Goal: Find specific fact: Find specific fact

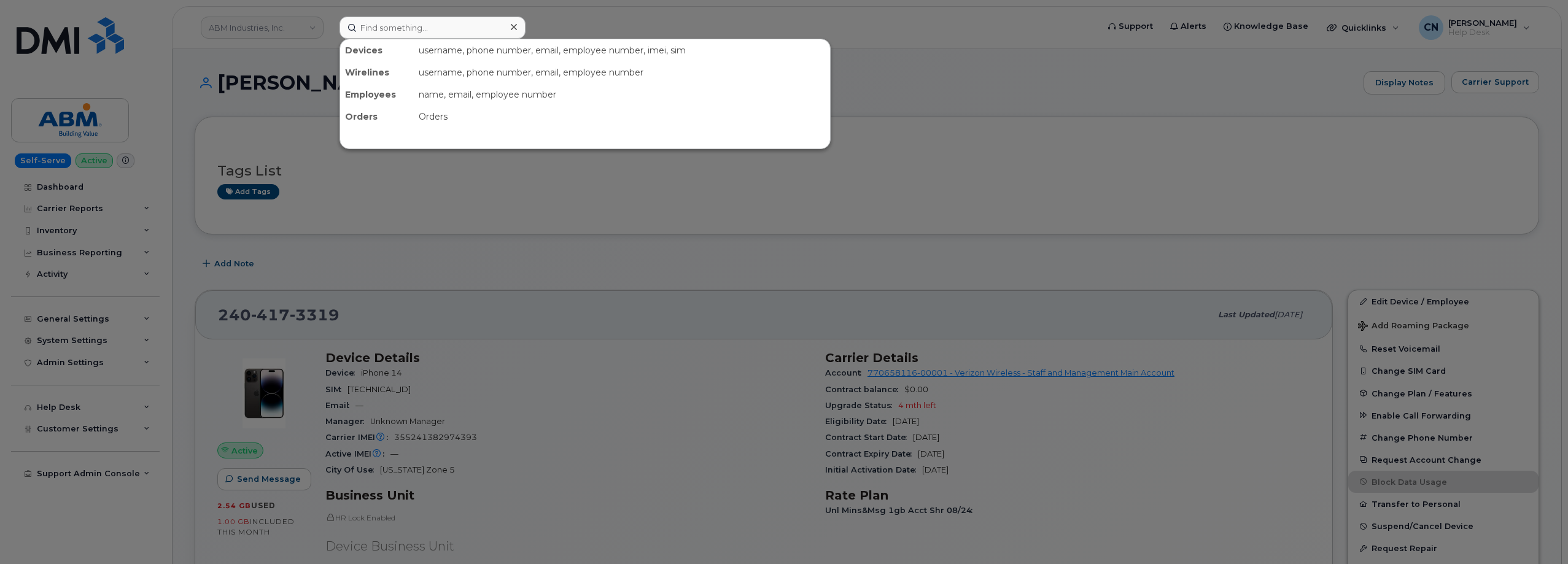
click at [377, 26] on input at bounding box center [432, 27] width 186 height 22
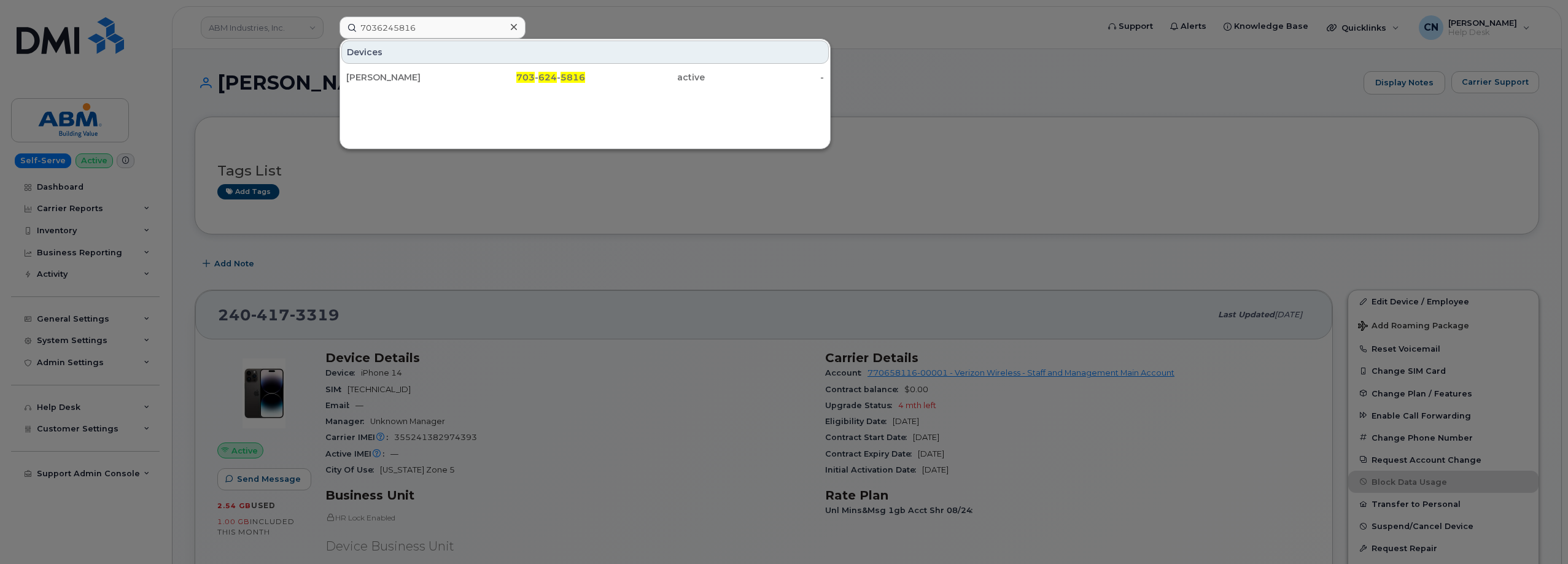
type input "7036245816"
click at [398, 76] on div "[PERSON_NAME]" at bounding box center [406, 77] width 120 height 12
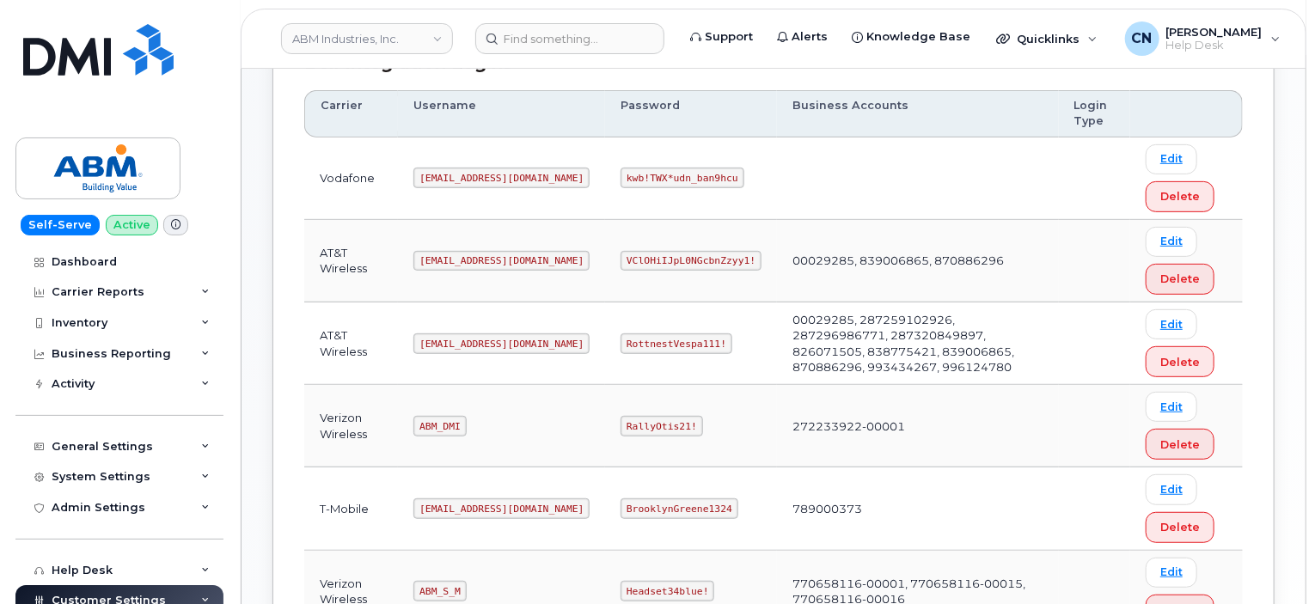
scroll to position [266, 0]
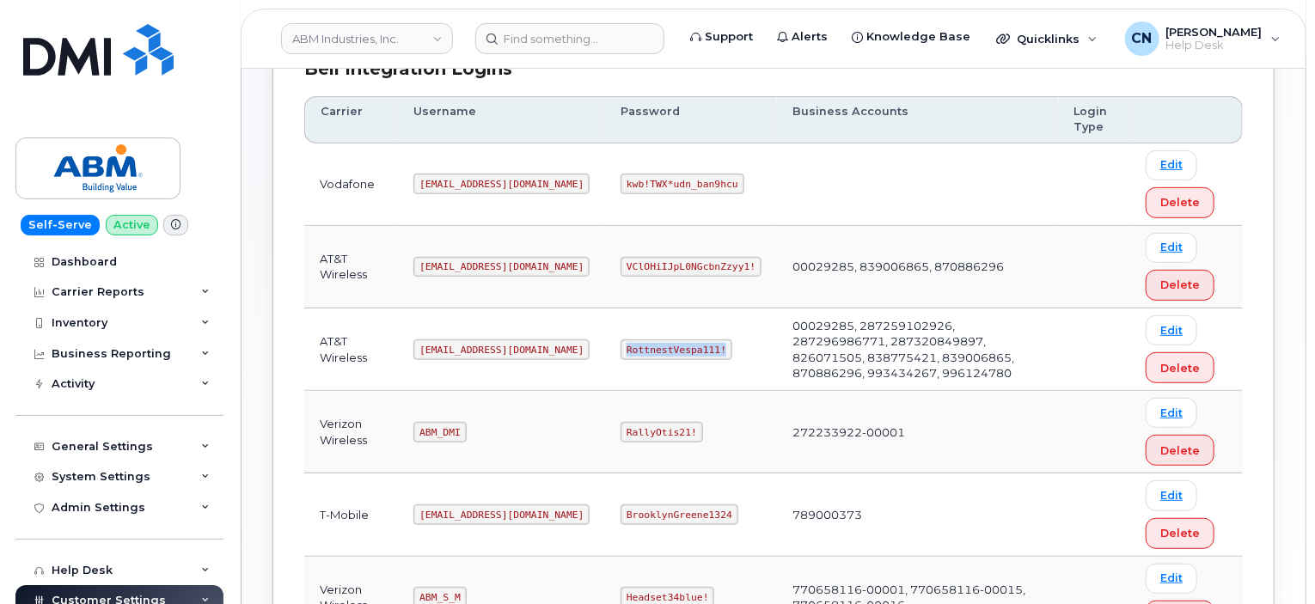
drag, startPoint x: 561, startPoint y: 346, endPoint x: 787, endPoint y: 340, distance: 227.0
click at [667, 350] on td "RottnestVespa111!" at bounding box center [691, 350] width 172 height 83
copy code "RottnestVespa111!"
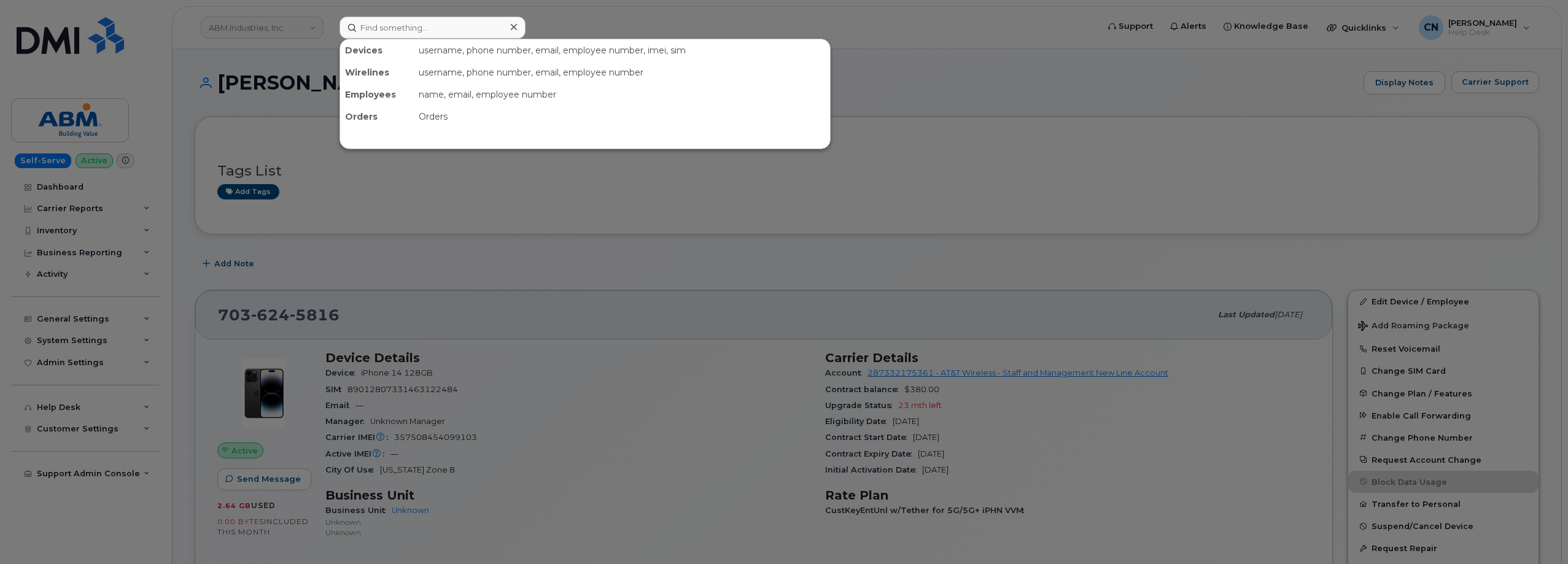
click at [360, 24] on input at bounding box center [432, 27] width 186 height 22
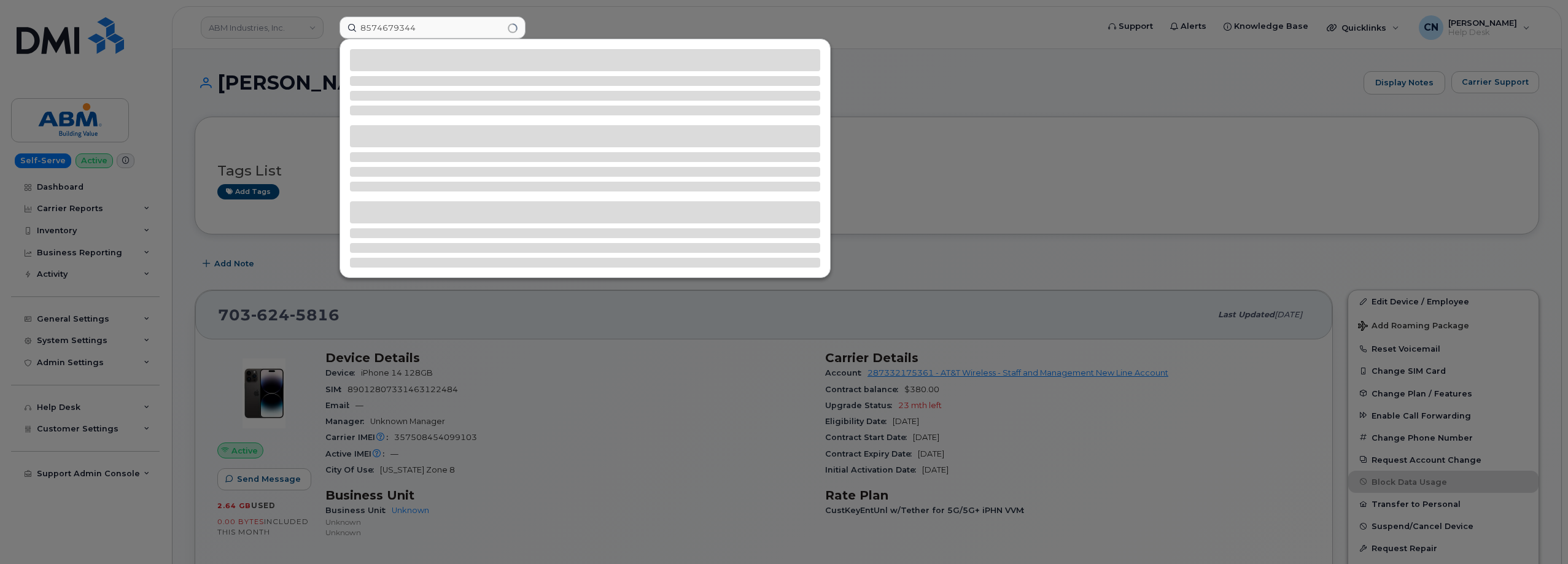
type input "8574679344"
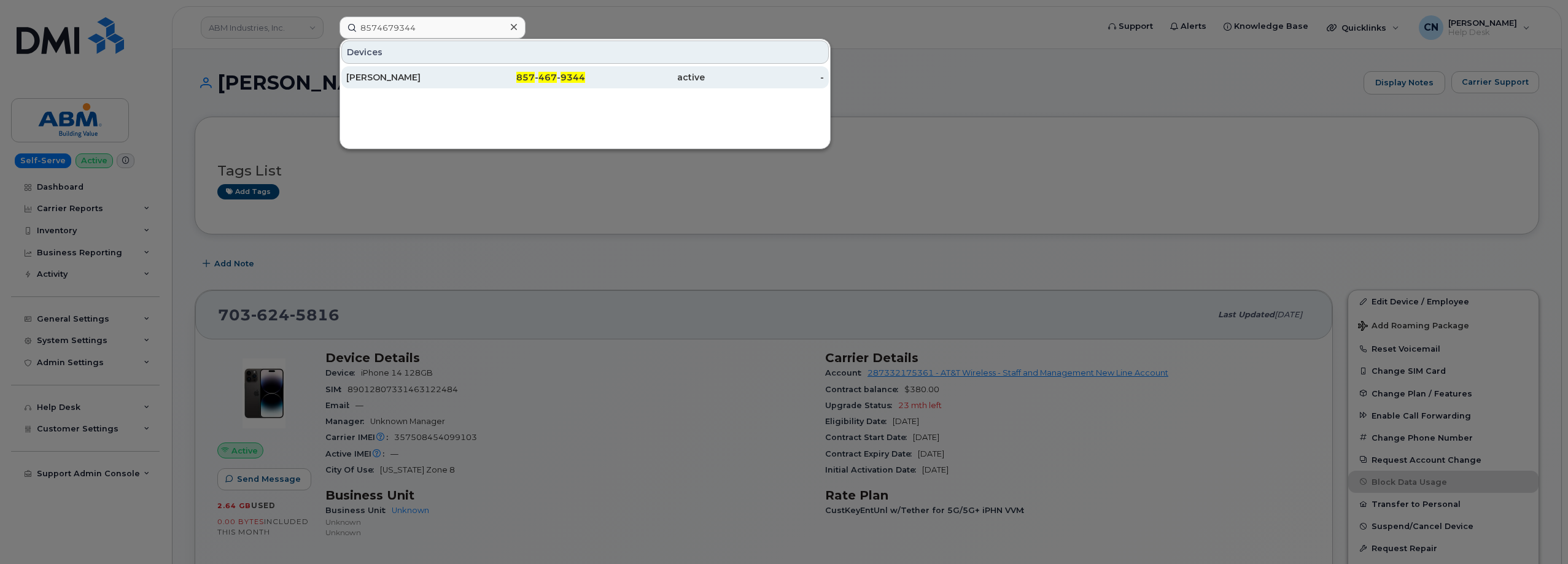
click at [391, 79] on div "[PERSON_NAME]" at bounding box center [406, 77] width 120 height 12
